Goal: Transaction & Acquisition: Purchase product/service

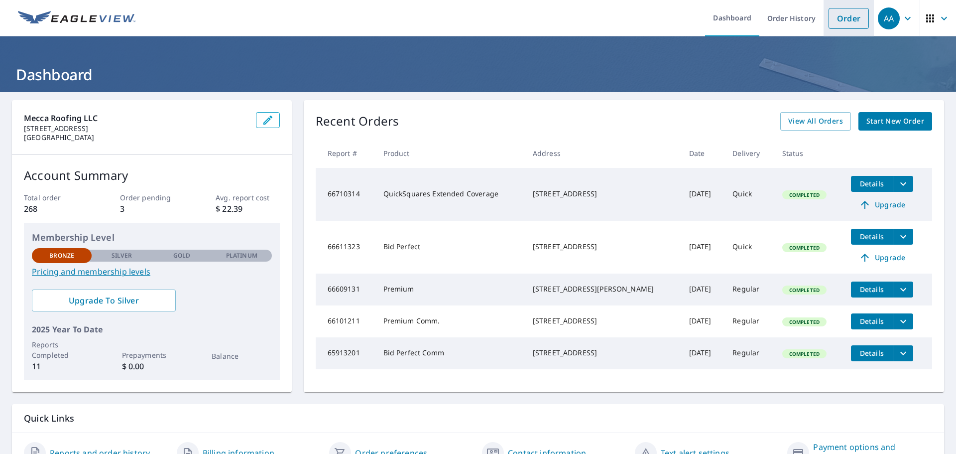
click at [836, 16] on link "Order" at bounding box center [849, 18] width 40 height 21
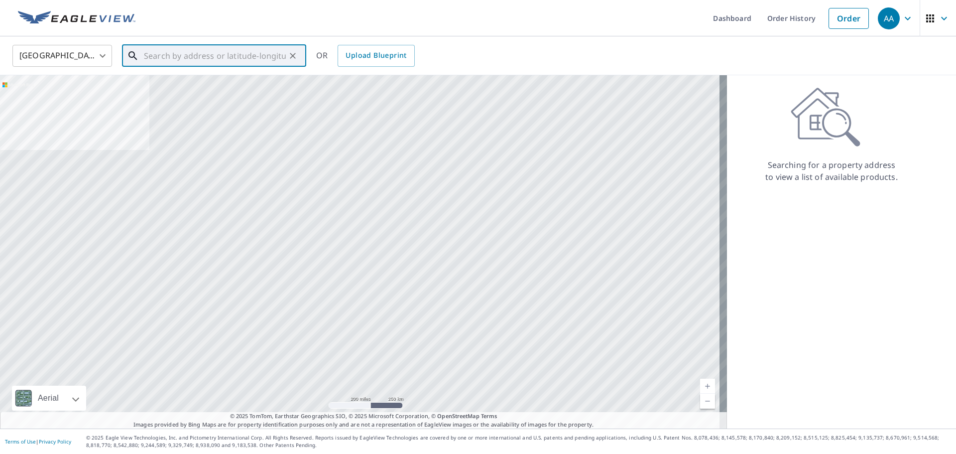
click at [190, 59] on input "text" at bounding box center [215, 56] width 142 height 28
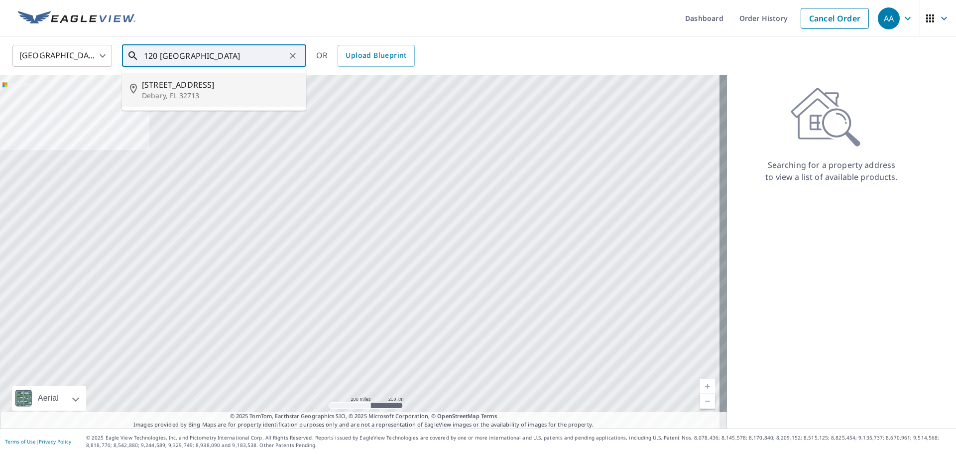
click at [183, 83] on span "[STREET_ADDRESS]" at bounding box center [220, 85] width 156 height 12
type input "[STREET_ADDRESS]"
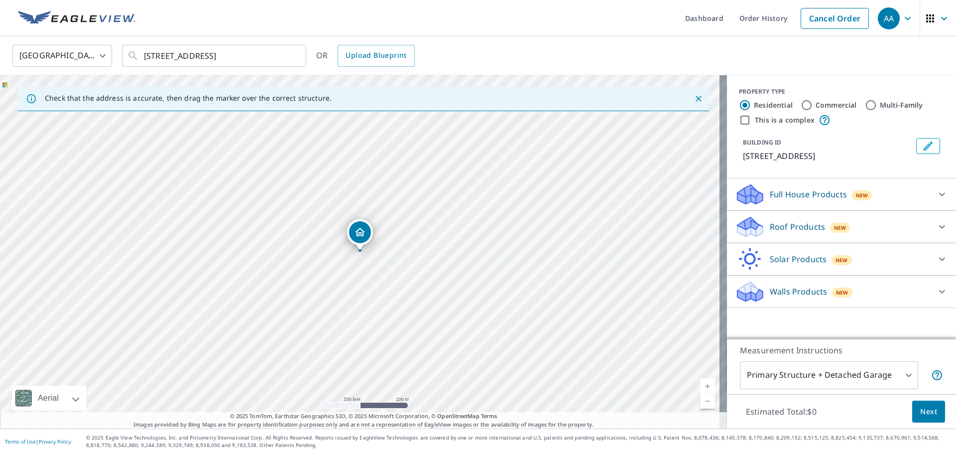
click at [365, 239] on div "Dropped pin, building 1, Residential property, 120 Ancona Ave Debary, FL 32713" at bounding box center [360, 232] width 22 height 22
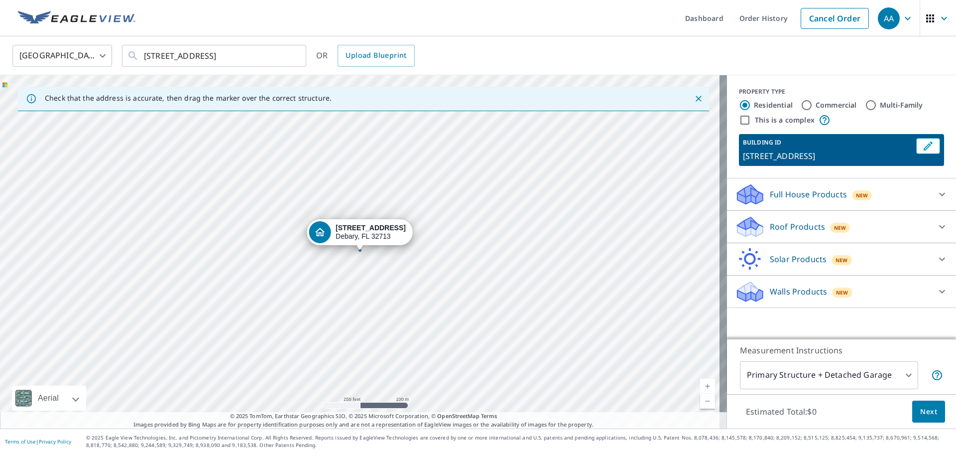
click at [802, 230] on p "Roof Products" at bounding box center [797, 227] width 55 height 12
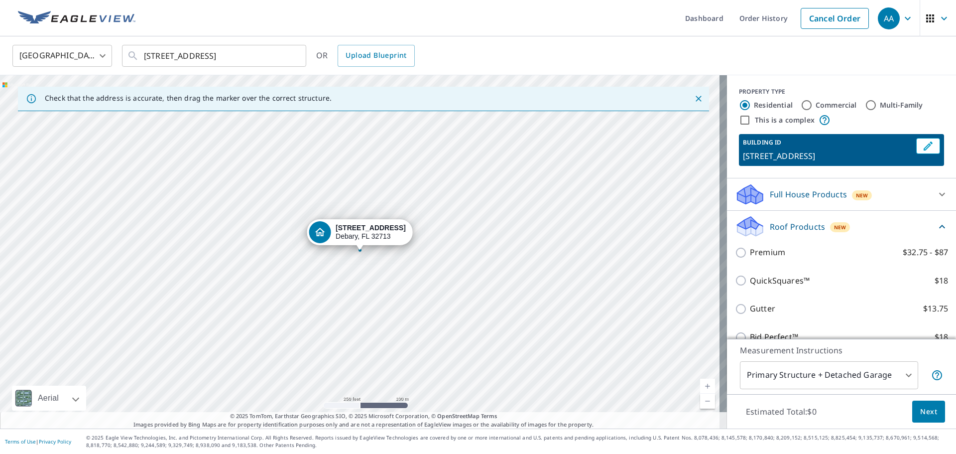
scroll to position [82, 0]
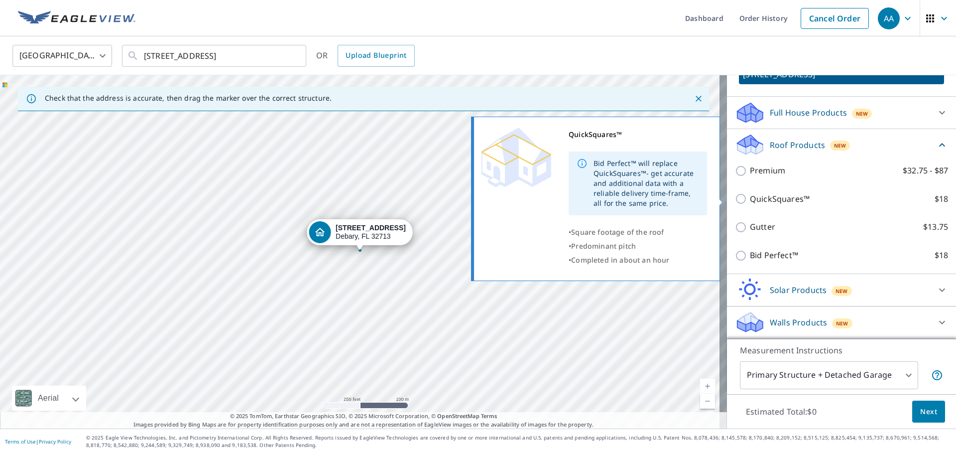
click at [736, 199] on input "QuickSquares™ $18" at bounding box center [742, 199] width 15 height 12
checkbox input "true"
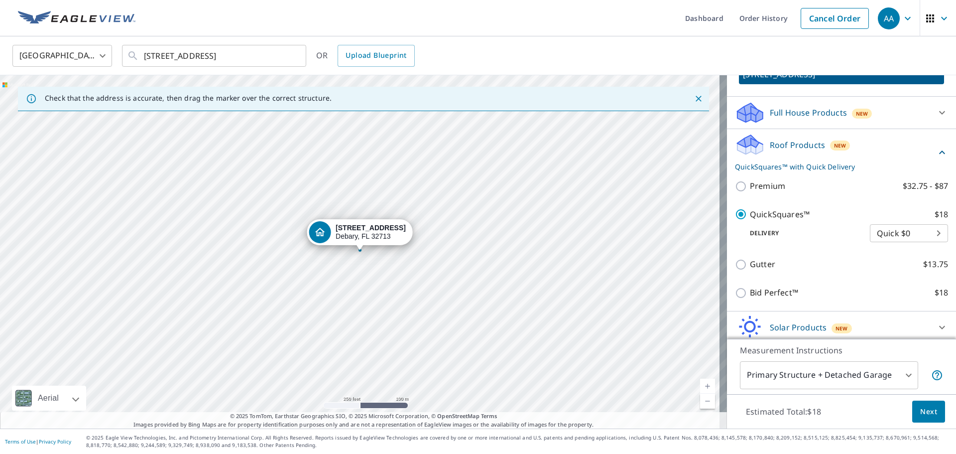
click at [926, 412] on span "Next" at bounding box center [928, 411] width 17 height 12
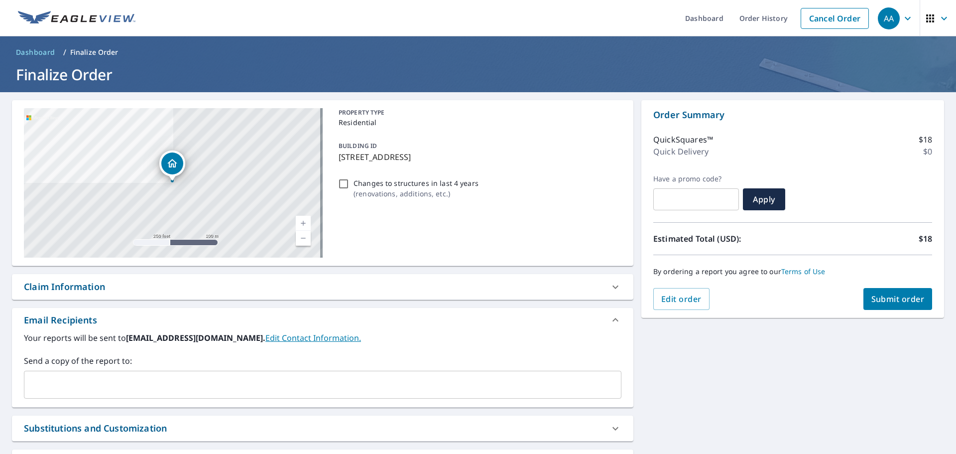
click at [339, 183] on input "Changes to structures in last 4 years ( renovations, additions, etc. )" at bounding box center [344, 184] width 12 height 12
checkbox input "true"
click at [144, 379] on input "text" at bounding box center [315, 384] width 574 height 19
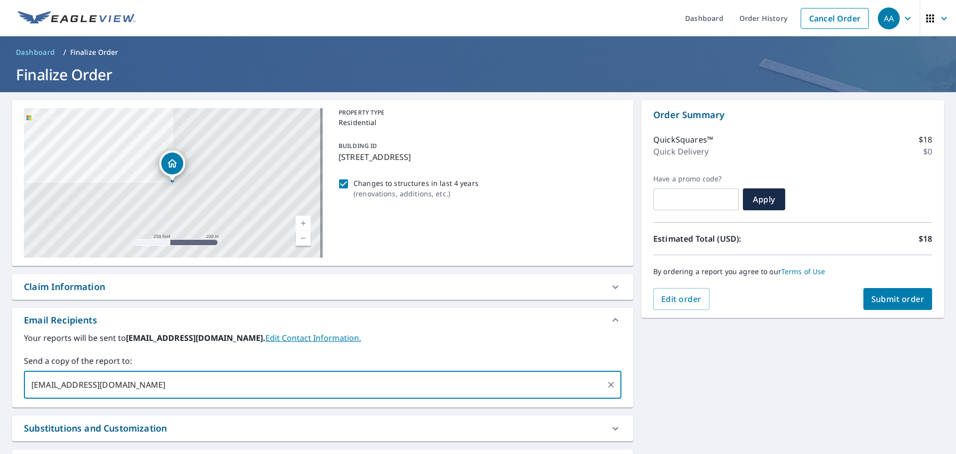
scroll to position [86, 0]
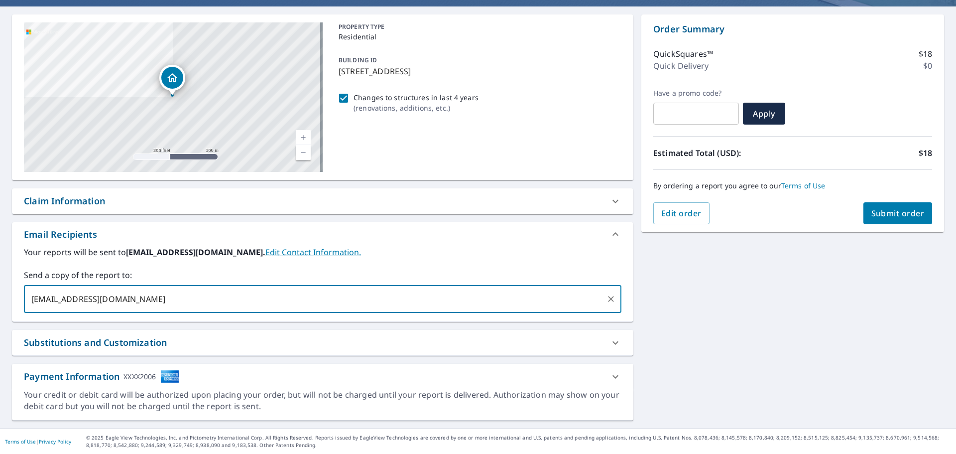
type input "[EMAIL_ADDRESS][DOMAIN_NAME]"
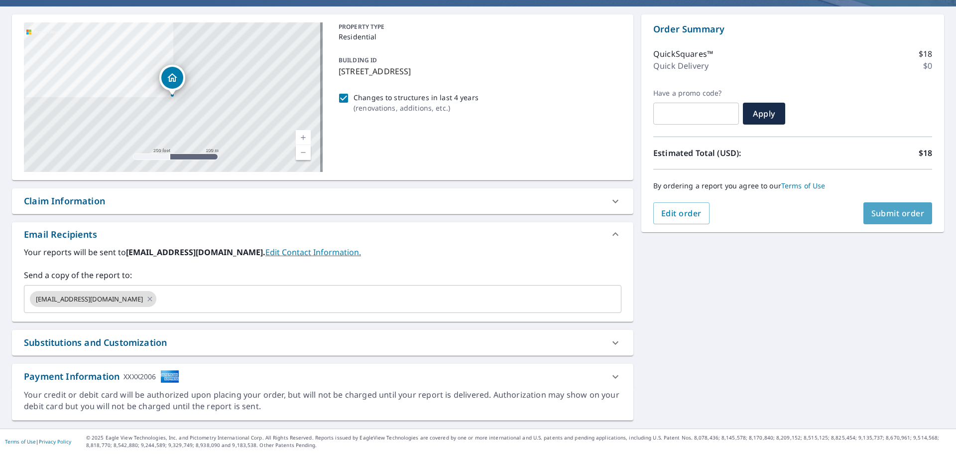
click at [896, 214] on span "Submit order" at bounding box center [898, 213] width 53 height 11
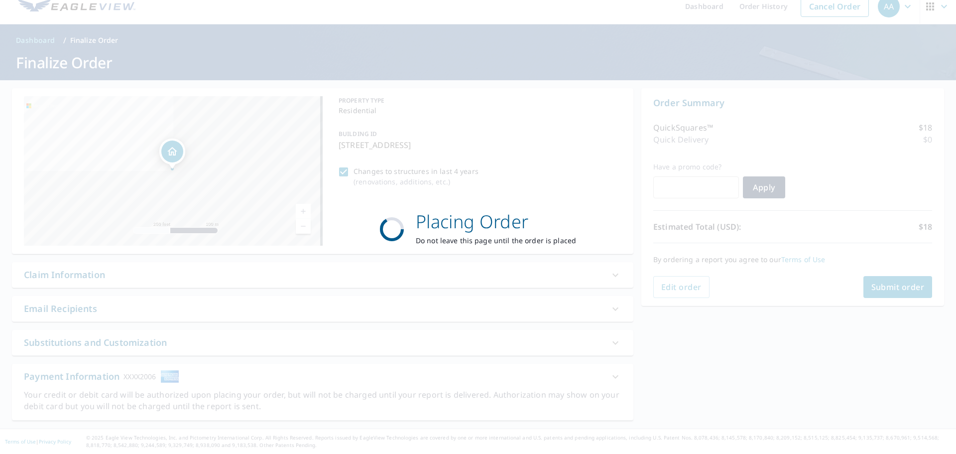
scroll to position [12, 0]
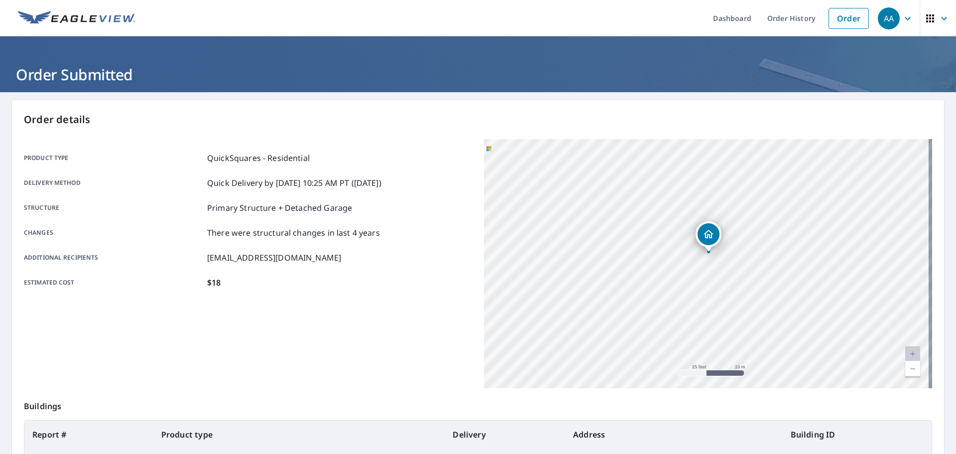
drag, startPoint x: 734, startPoint y: 324, endPoint x: 725, endPoint y: 265, distance: 59.5
click at [725, 265] on div "[STREET_ADDRESS]" at bounding box center [708, 263] width 448 height 249
click at [702, 255] on div "[STREET_ADDRESS]" at bounding box center [708, 263] width 448 height 249
click at [702, 255] on div "Dropped pin, building 1, Residential property, 120 Ancona Ave Debary, FL 32713" at bounding box center [707, 244] width 22 height 22
